Goal: Information Seeking & Learning: Learn about a topic

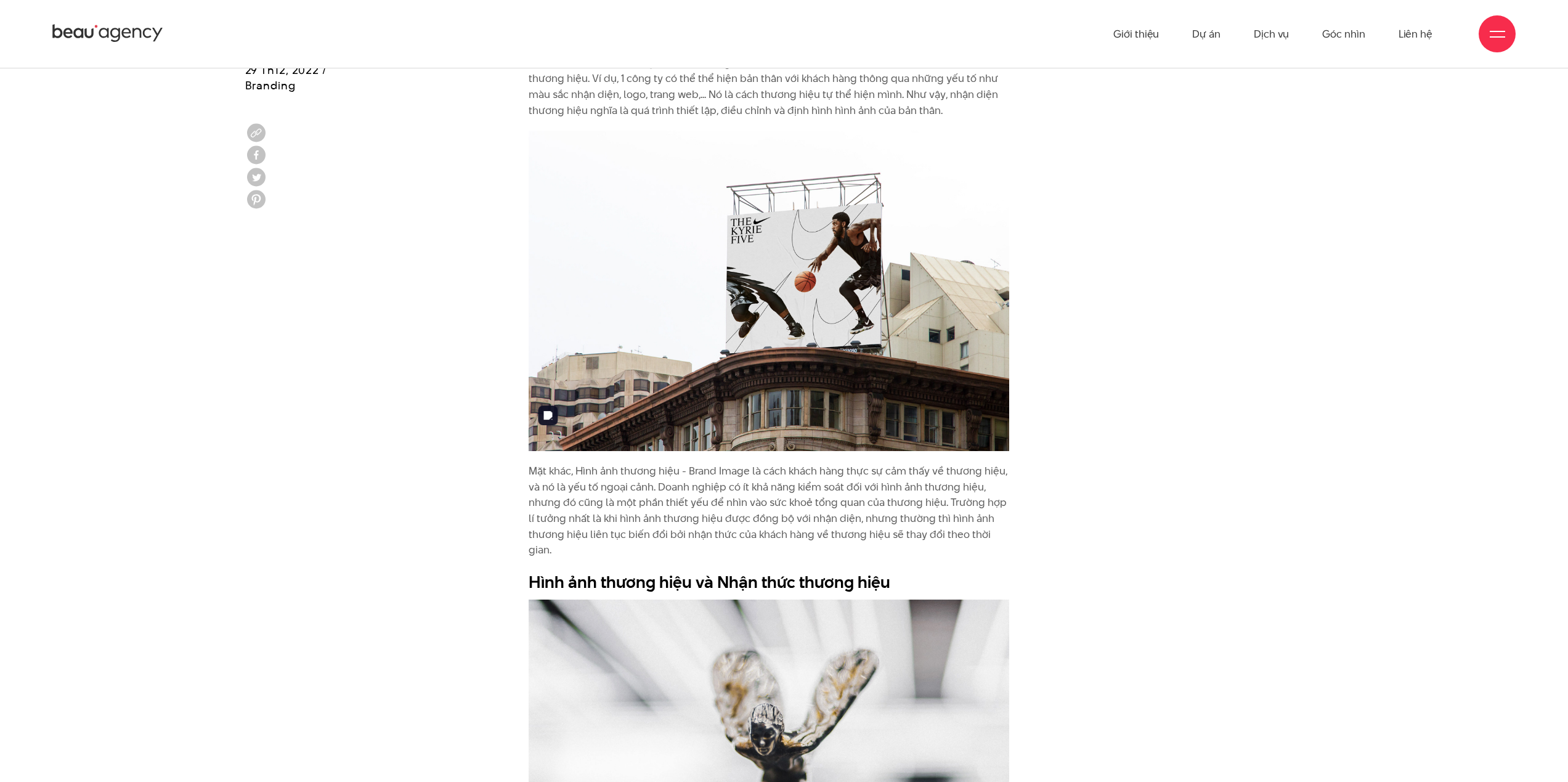
scroll to position [1505, 0]
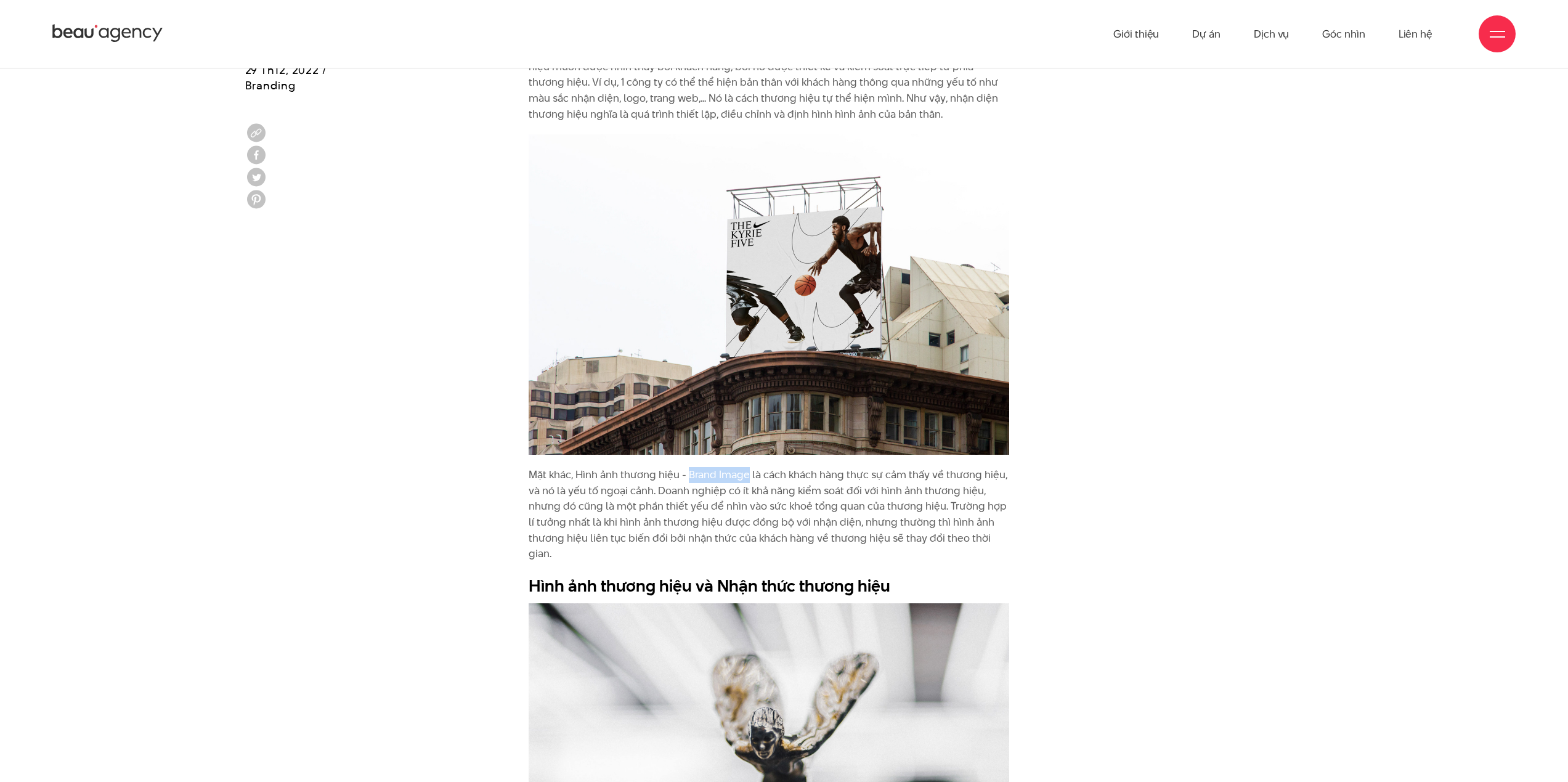
drag, startPoint x: 687, startPoint y: 458, endPoint x: 747, endPoint y: 465, distance: 60.4
click at [747, 467] on p "Mặt khác, Hình ảnh thương hiệu - Brand Image là cách khách hàng thực sự cảm thấ…" at bounding box center [769, 514] width 481 height 95
copy p "Brand Image"
click at [716, 467] on p "Mặt khác, Hình ảnh thương hiệu - Brand Image là cách khách hàng thực sự cảm thấ…" at bounding box center [769, 514] width 481 height 95
drag, startPoint x: 688, startPoint y: 461, endPoint x: 747, endPoint y: 462, distance: 59.0
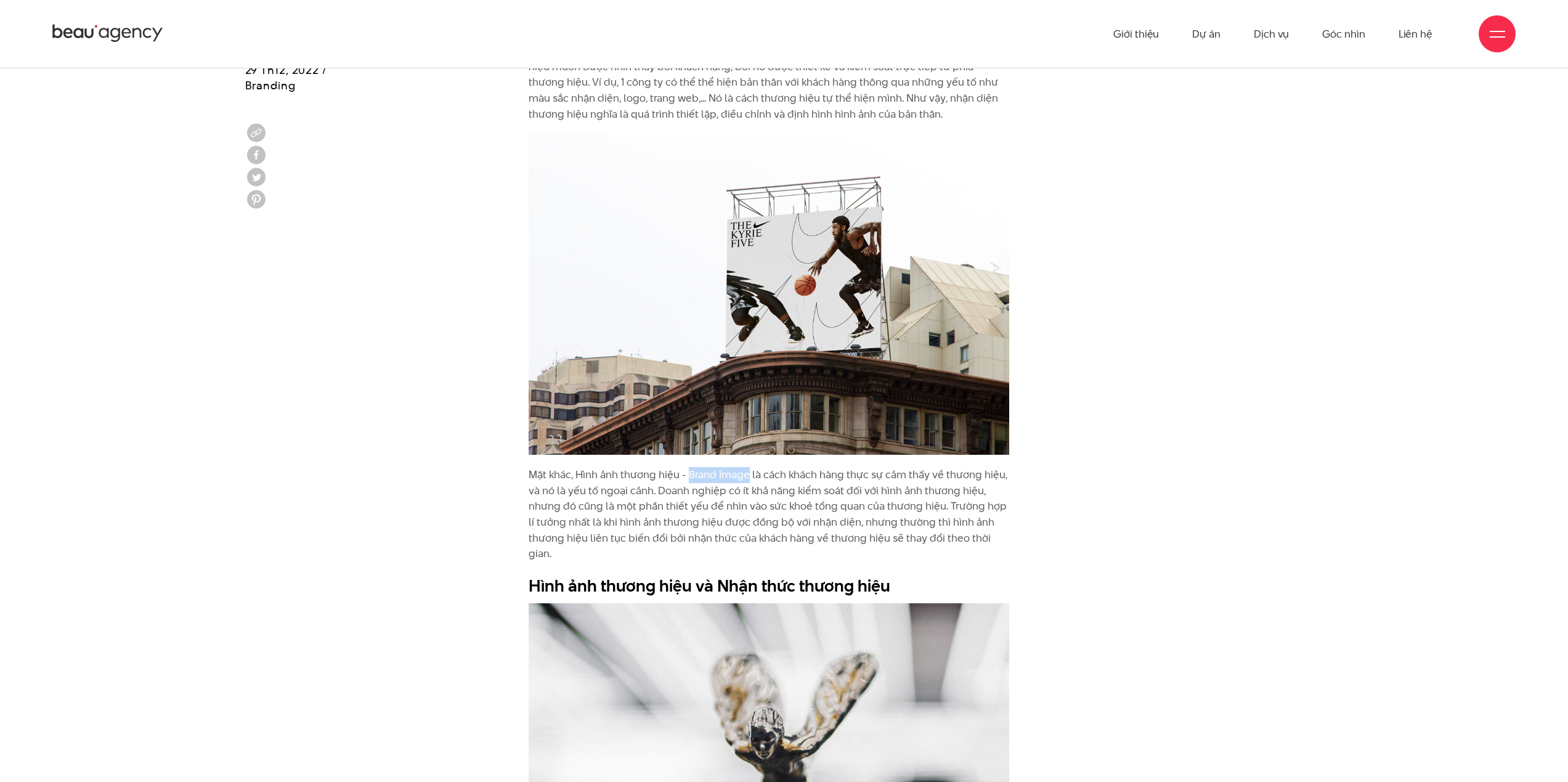
click at [747, 467] on p "Mặt khác, Hình ảnh thương hiệu - Brand Image là cách khách hàng thực sự cảm thấ…" at bounding box center [769, 514] width 481 height 95
click at [723, 467] on p "Mặt khác, Hình ảnh thương hiệu - Brand Image là cách khách hàng thực sự cảm thấ…" at bounding box center [769, 514] width 481 height 95
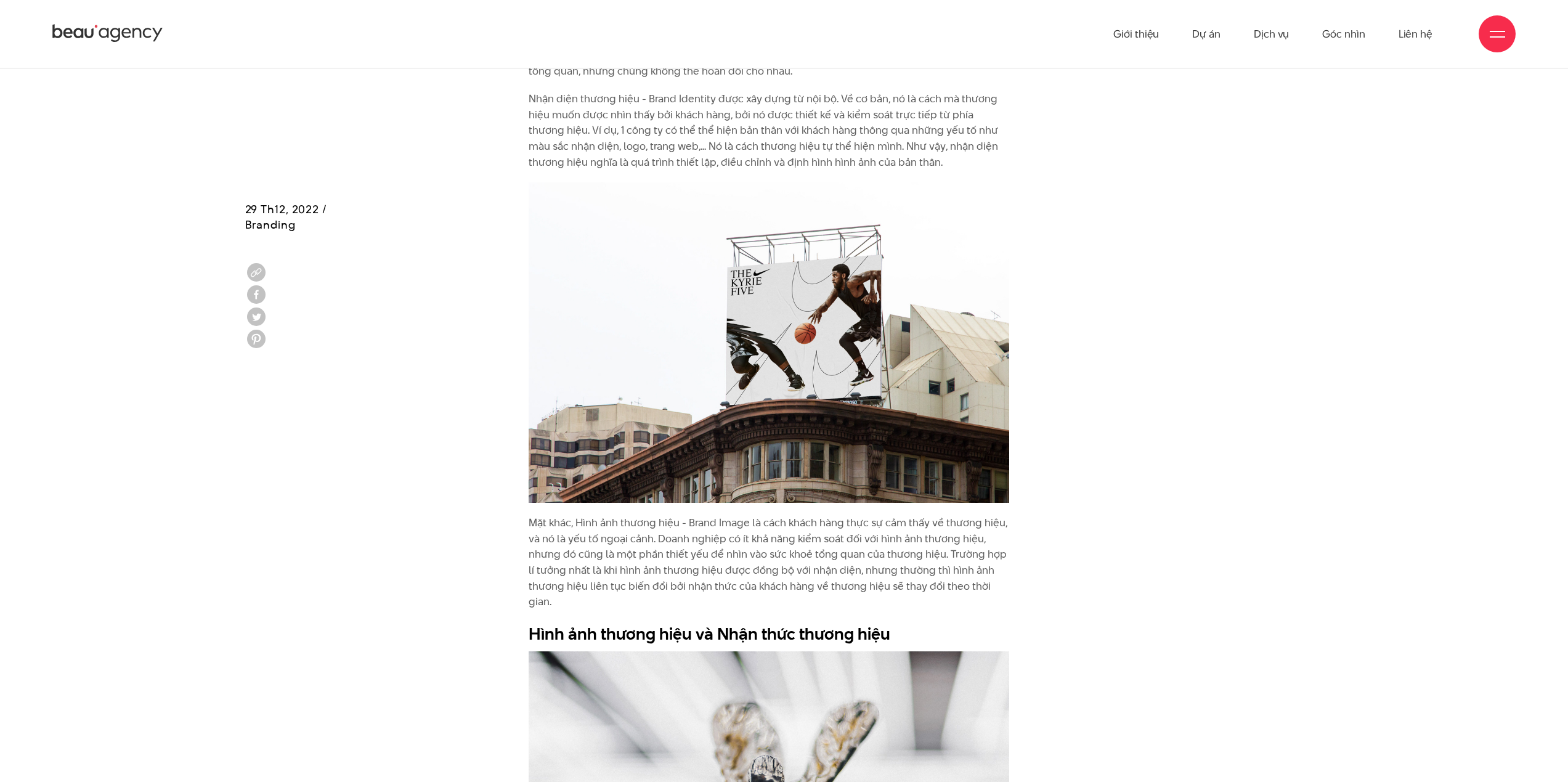
scroll to position [1336, 0]
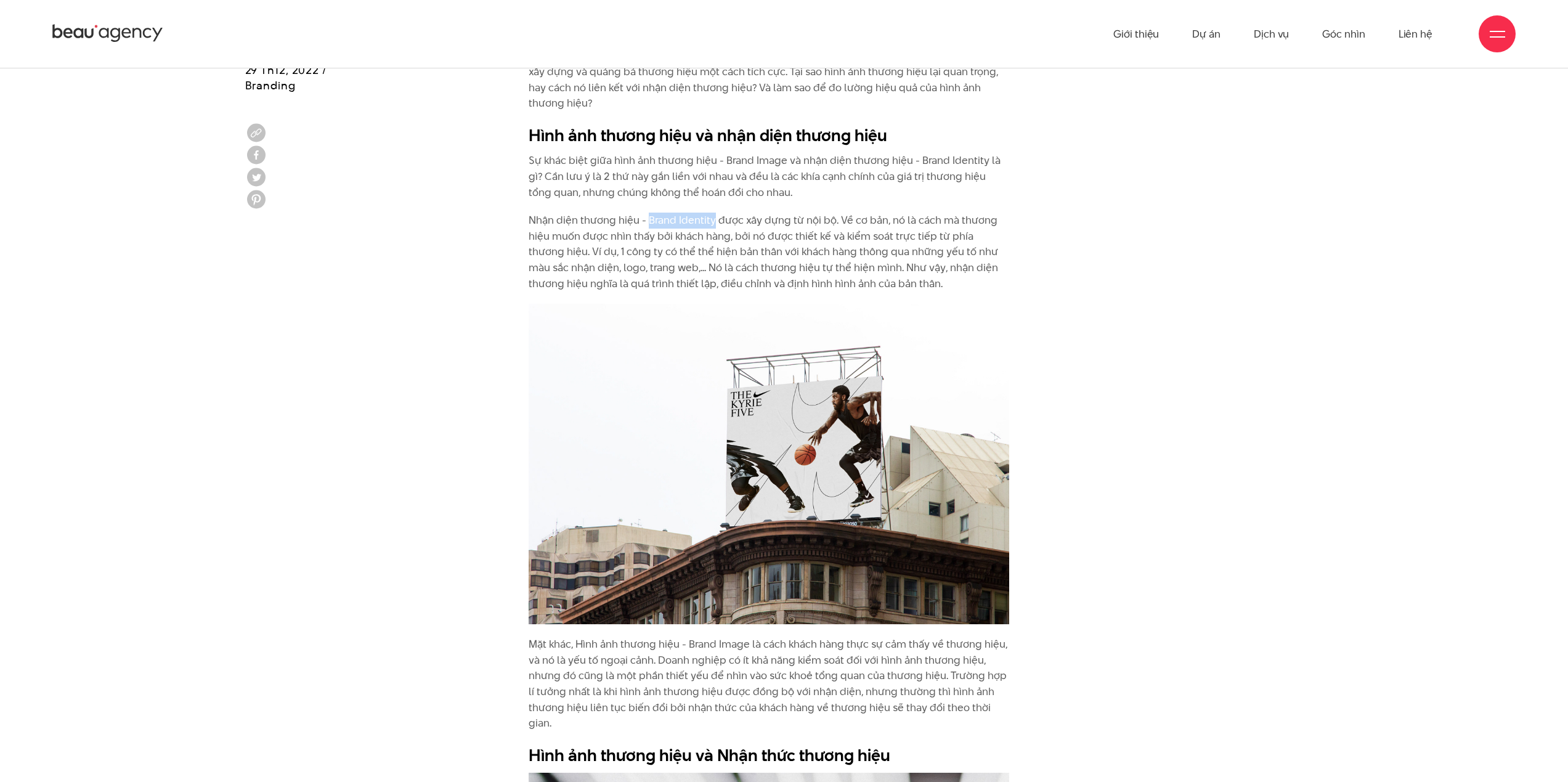
drag, startPoint x: 649, startPoint y: 204, endPoint x: 711, endPoint y: 201, distance: 62.1
click at [711, 212] on p "Nhận diện thương hiệu - Brand Identity được xây dựng từ nội bộ. Về cơ bản, nó l…" at bounding box center [769, 251] width 481 height 79
